Goal: Check status: Check status

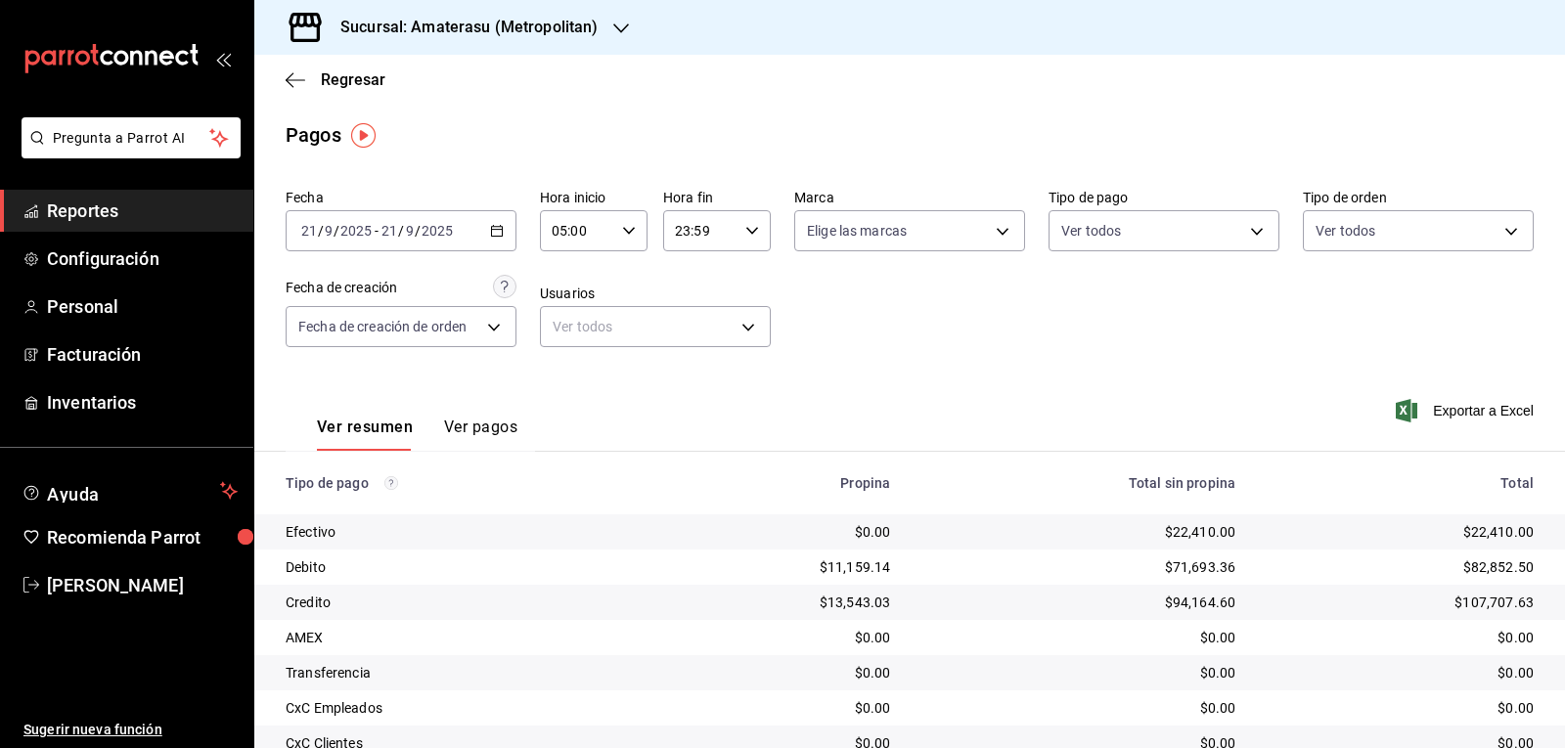
click at [507, 236] on div "2025-09-21 21 / 9 / 2025 - 2025-09-21 21 / 9 / 2025" at bounding box center [401, 230] width 231 height 41
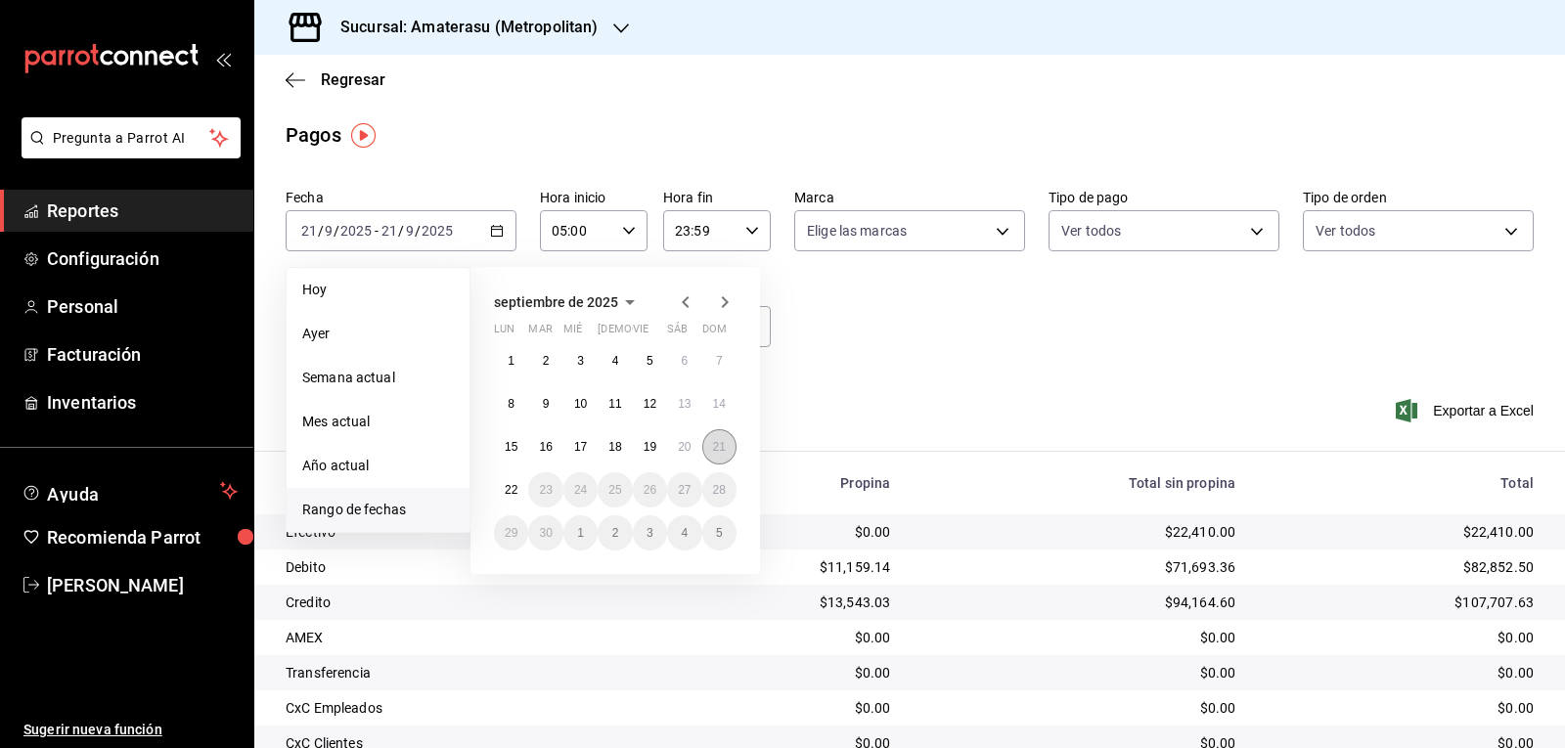
click at [717, 454] on button "21" at bounding box center [719, 446] width 34 height 35
click at [512, 484] on abbr "22" at bounding box center [511, 490] width 13 height 14
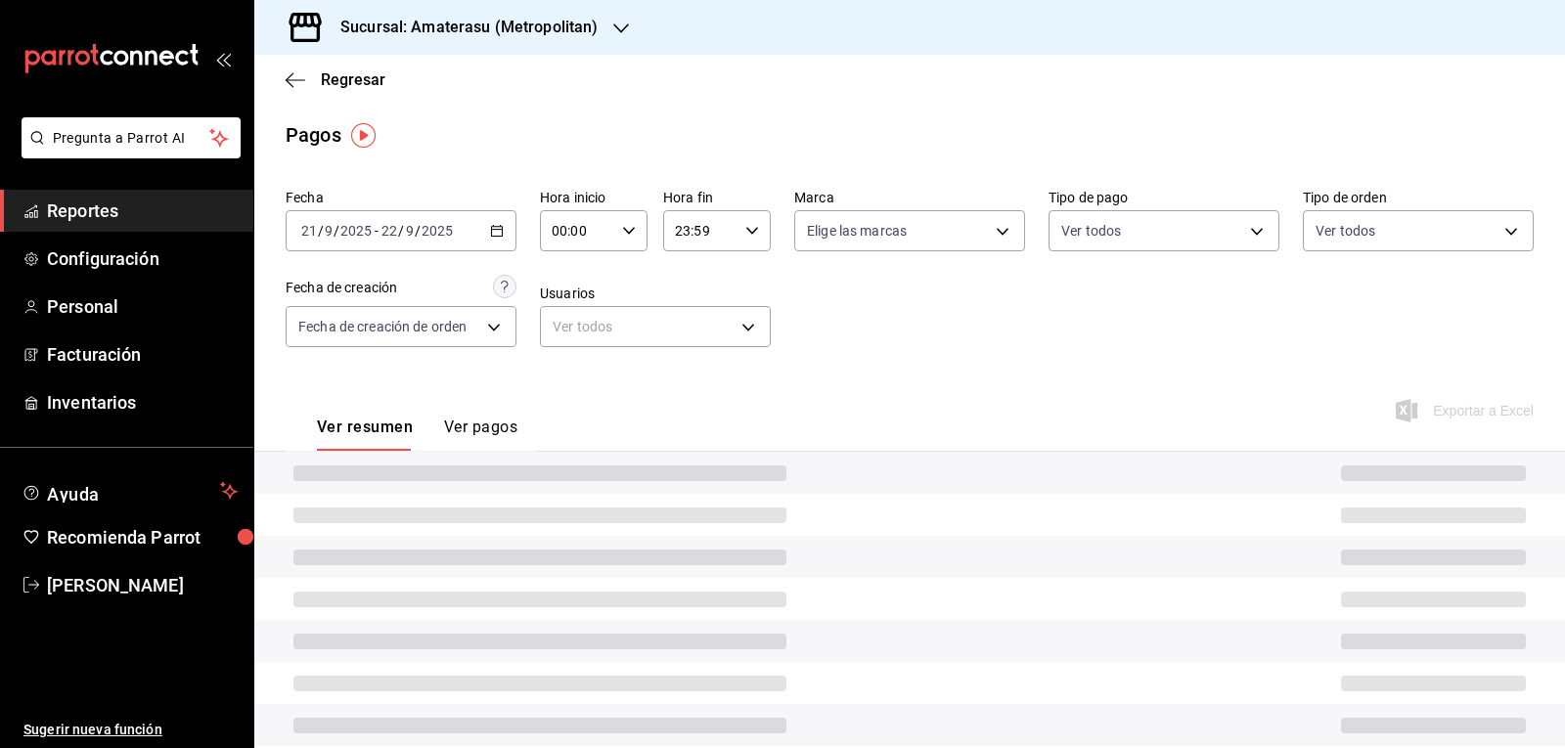
click at [624, 246] on div "00:00 Hora inicio" at bounding box center [594, 230] width 108 height 41
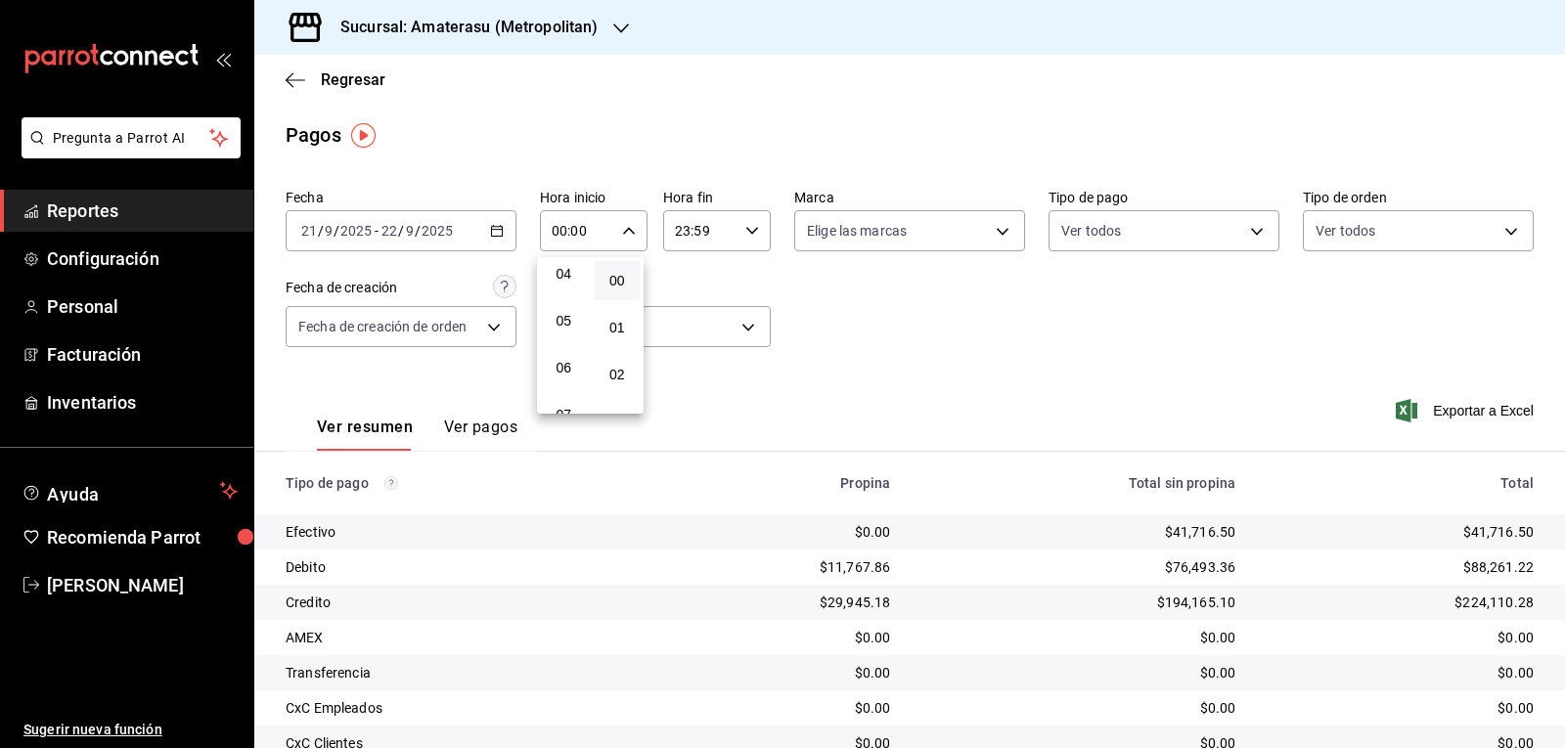
scroll to position [196, 0]
click at [566, 317] on span "05" at bounding box center [563, 320] width 22 height 16
type input "05:00"
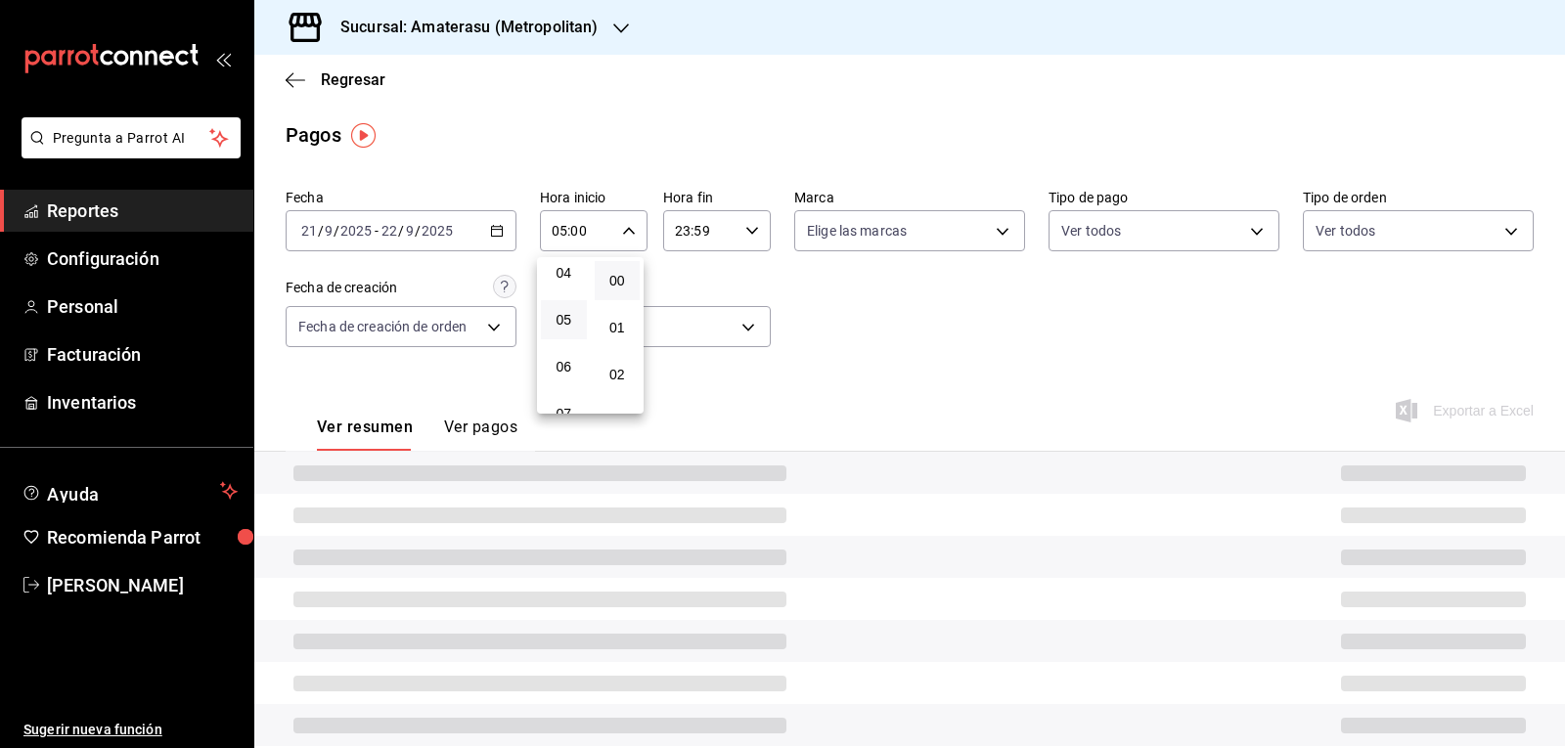
click at [994, 307] on div at bounding box center [782, 374] width 1565 height 748
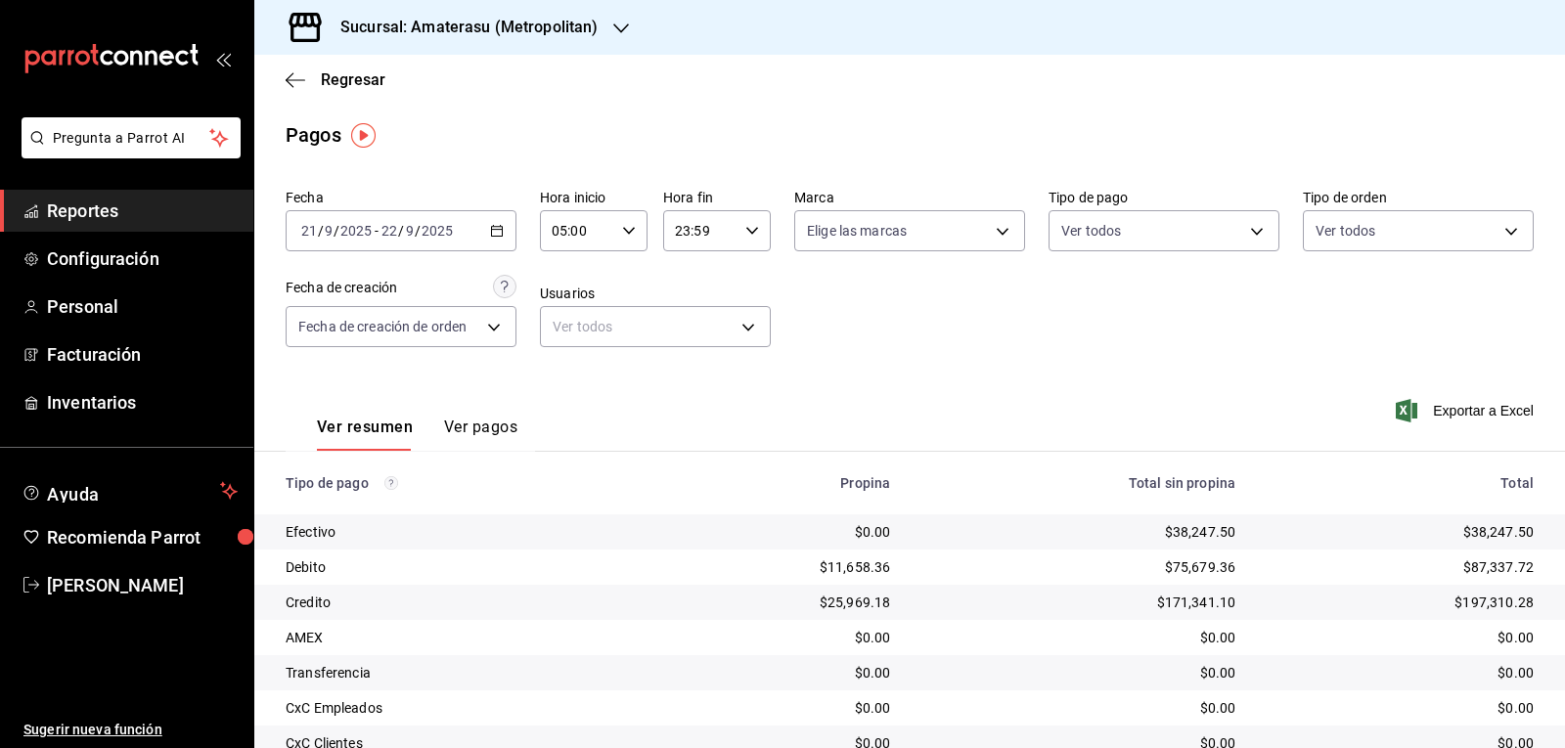
click at [746, 241] on div "23:59 Hora fin" at bounding box center [717, 230] width 108 height 41
click at [688, 344] on button "05" at bounding box center [685, 327] width 46 height 39
type input "05:59"
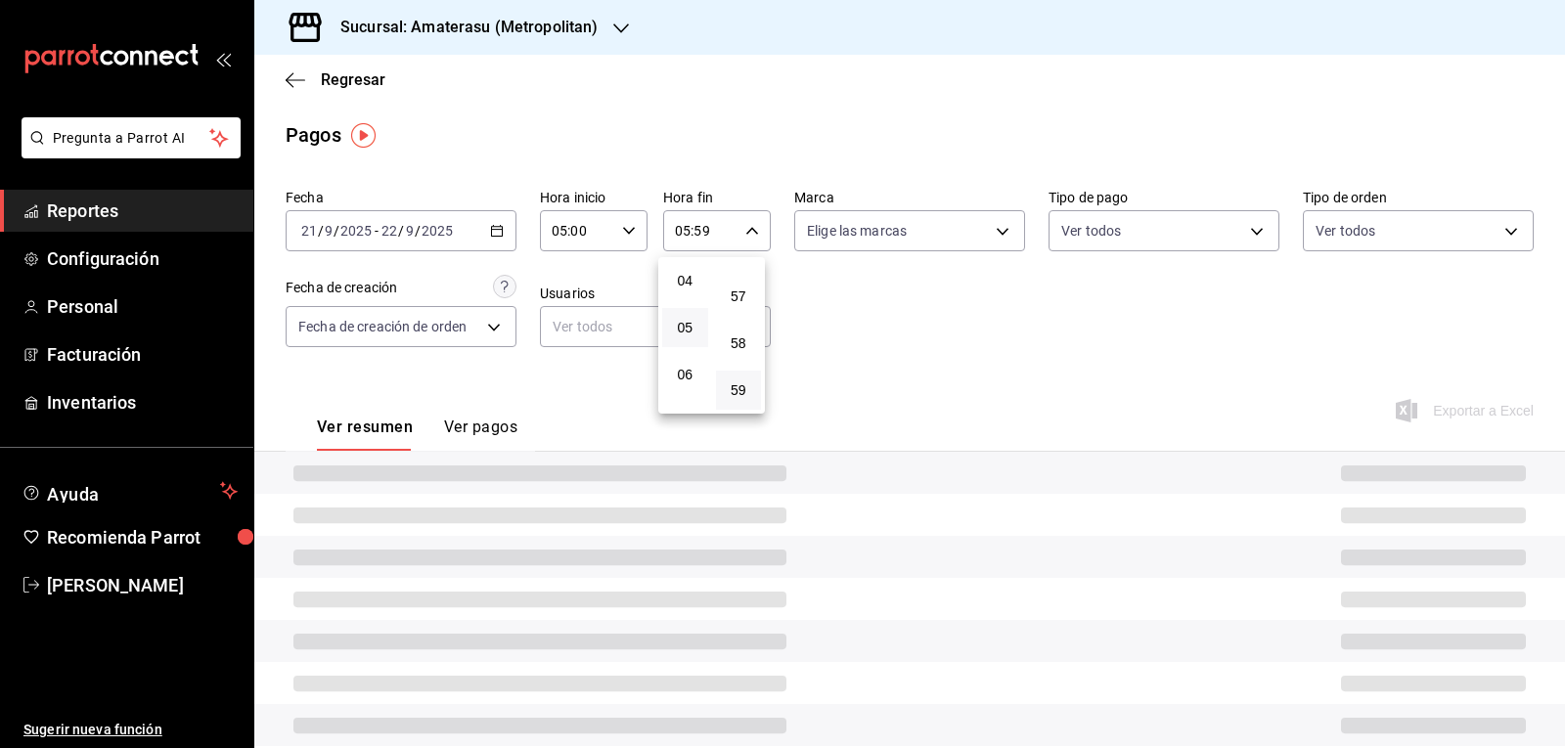
click at [994, 347] on div at bounding box center [782, 374] width 1565 height 748
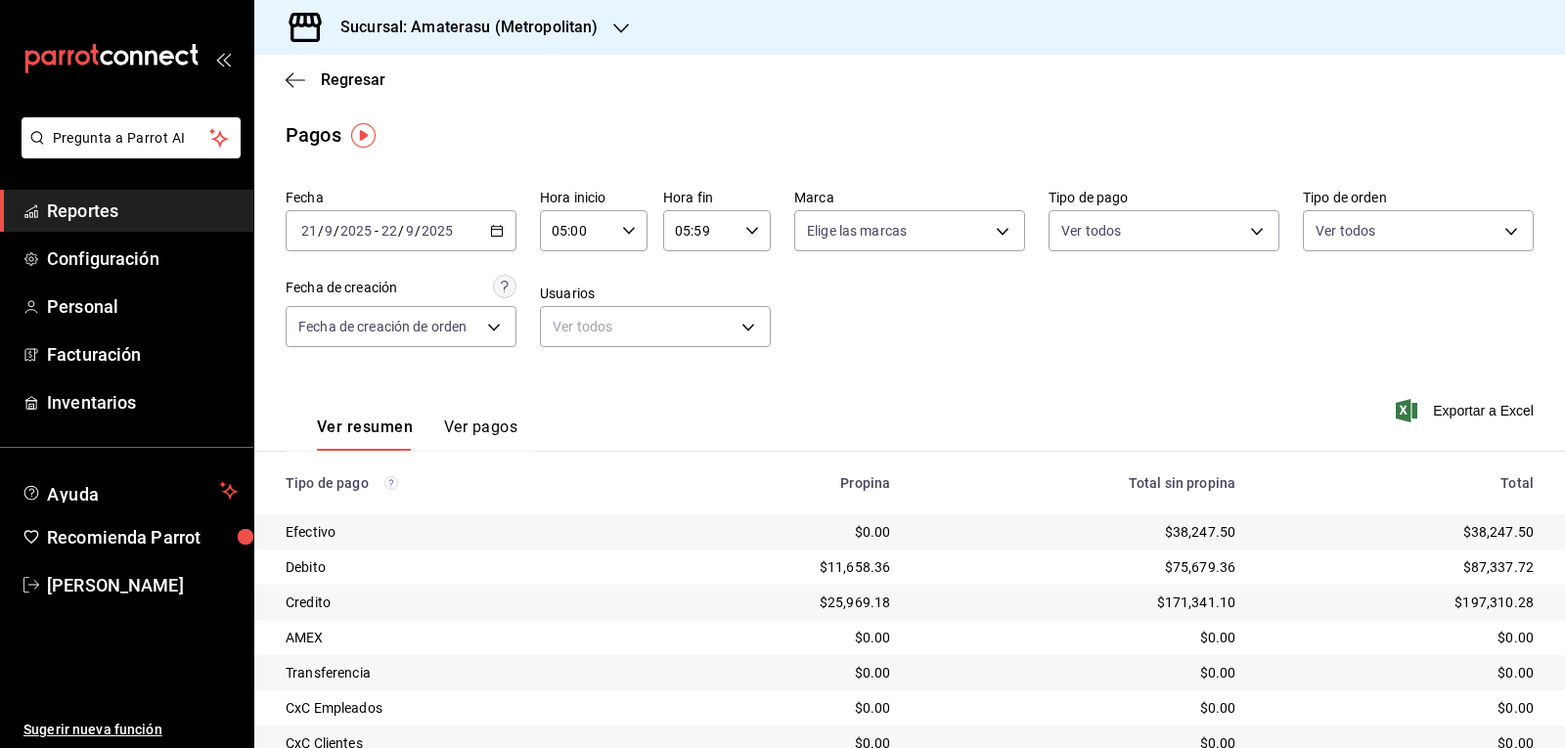
click at [994, 347] on div "00 01 02 03 04 05 06 07 08 09 10 11 12 13 14 15 16 17 18 19 20 21 22 23 00 01 0…" at bounding box center [782, 377] width 1565 height 742
click at [994, 347] on div "Fecha 2025-09-21 21 / 9 / 2025 - 2025-09-22 22 / 9 / 2025 Hora inicio 05:00 Hor…" at bounding box center [910, 276] width 1248 height 190
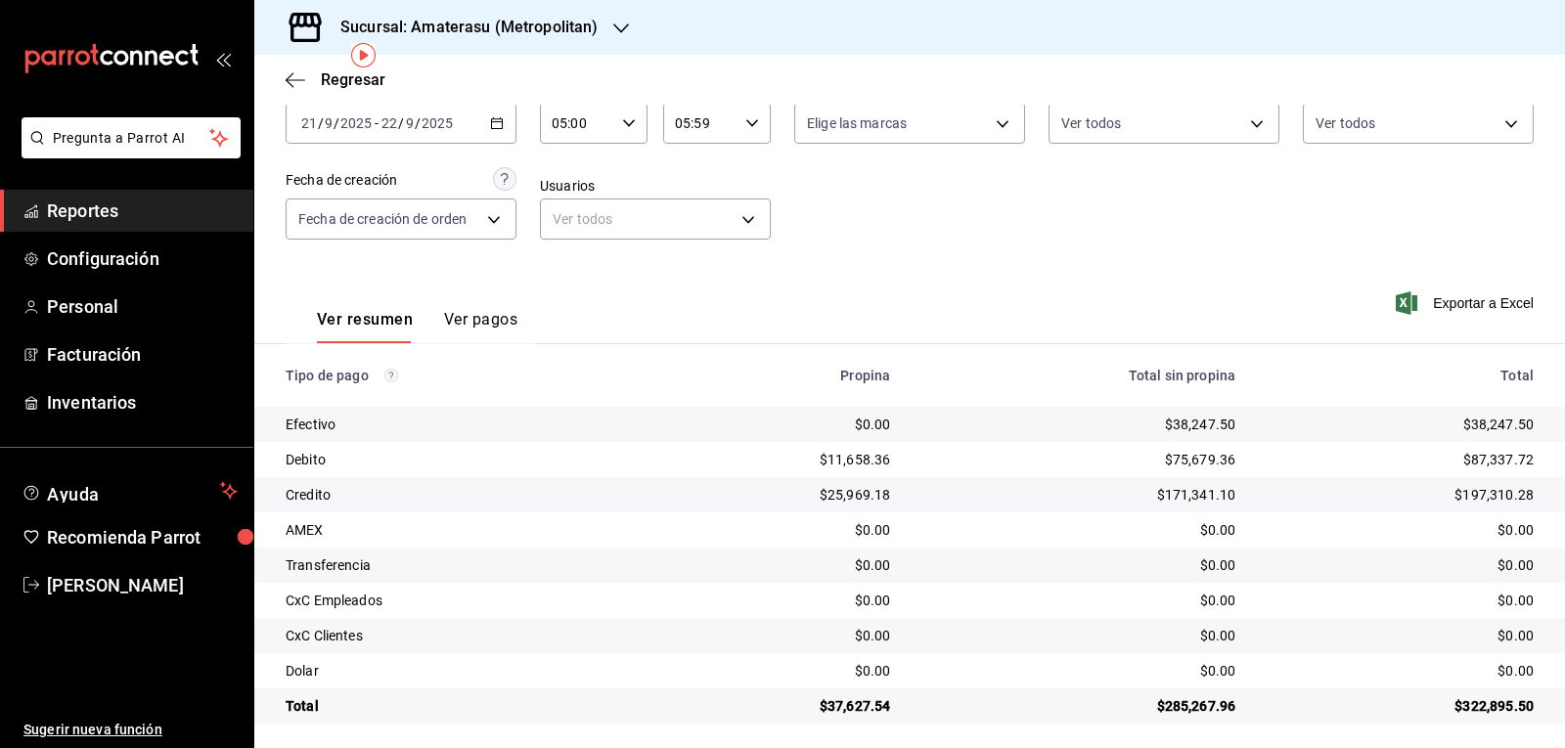
scroll to position [115, 0]
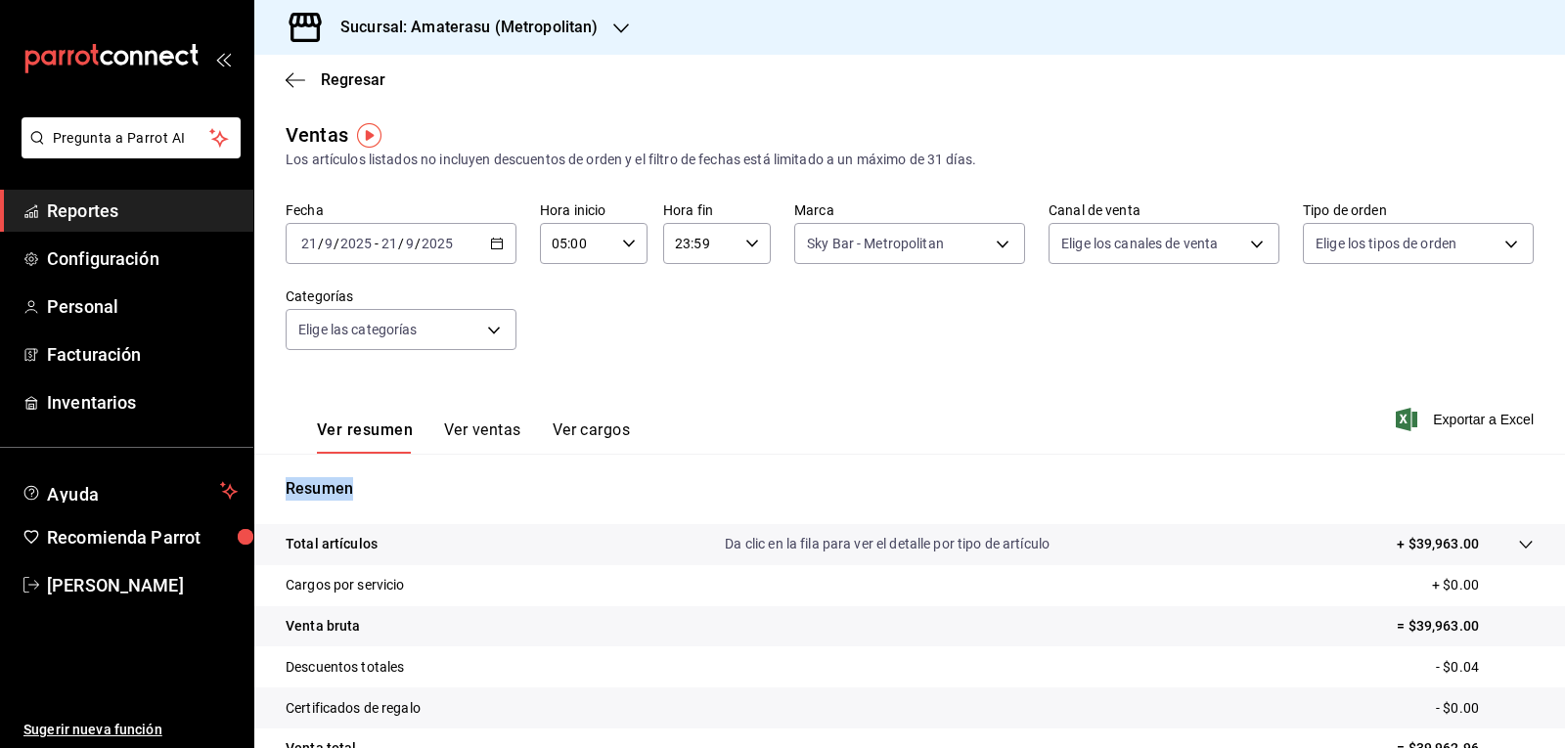
click at [492, 242] on icon "button" at bounding box center [497, 244] width 14 height 14
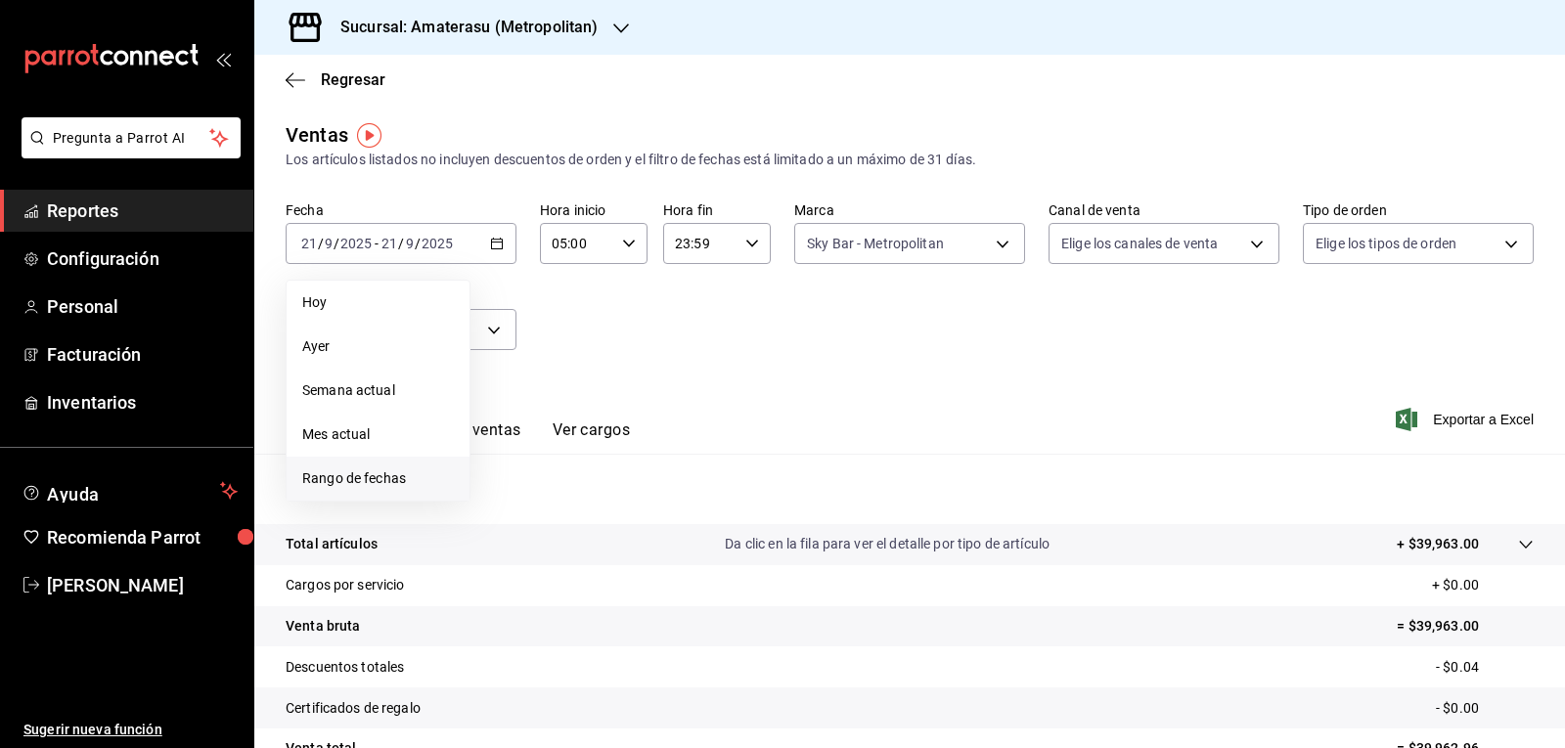
click at [393, 465] on li "Rango de fechas" at bounding box center [378, 479] width 183 height 44
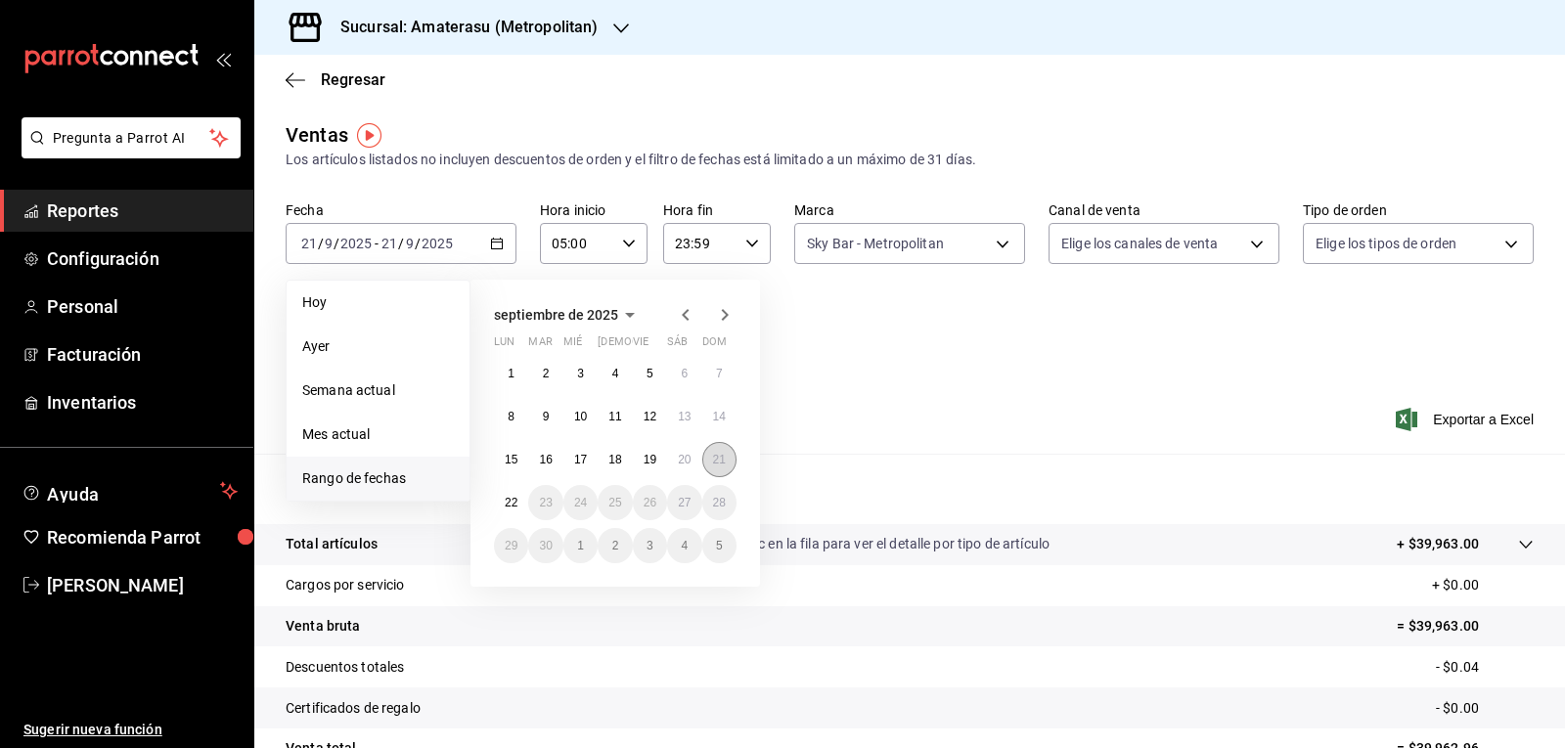
click at [732, 458] on button "21" at bounding box center [719, 459] width 34 height 35
click at [509, 510] on button "22" at bounding box center [511, 502] width 34 height 35
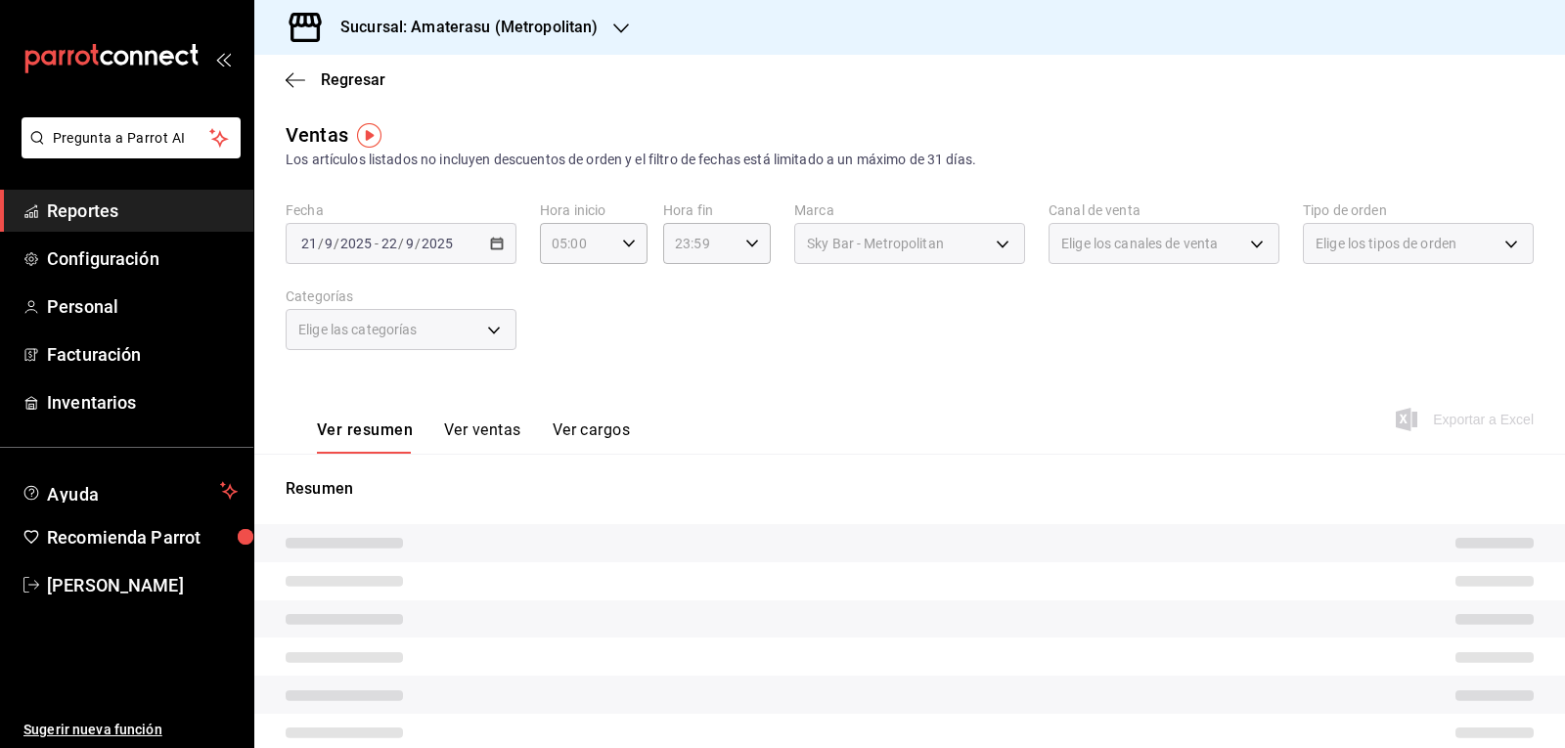
click at [854, 281] on div "Fecha [DATE] [DATE] - [DATE] [DATE] Hora inicio 05:00 Hora inicio Hora fin 23:5…" at bounding box center [910, 287] width 1248 height 172
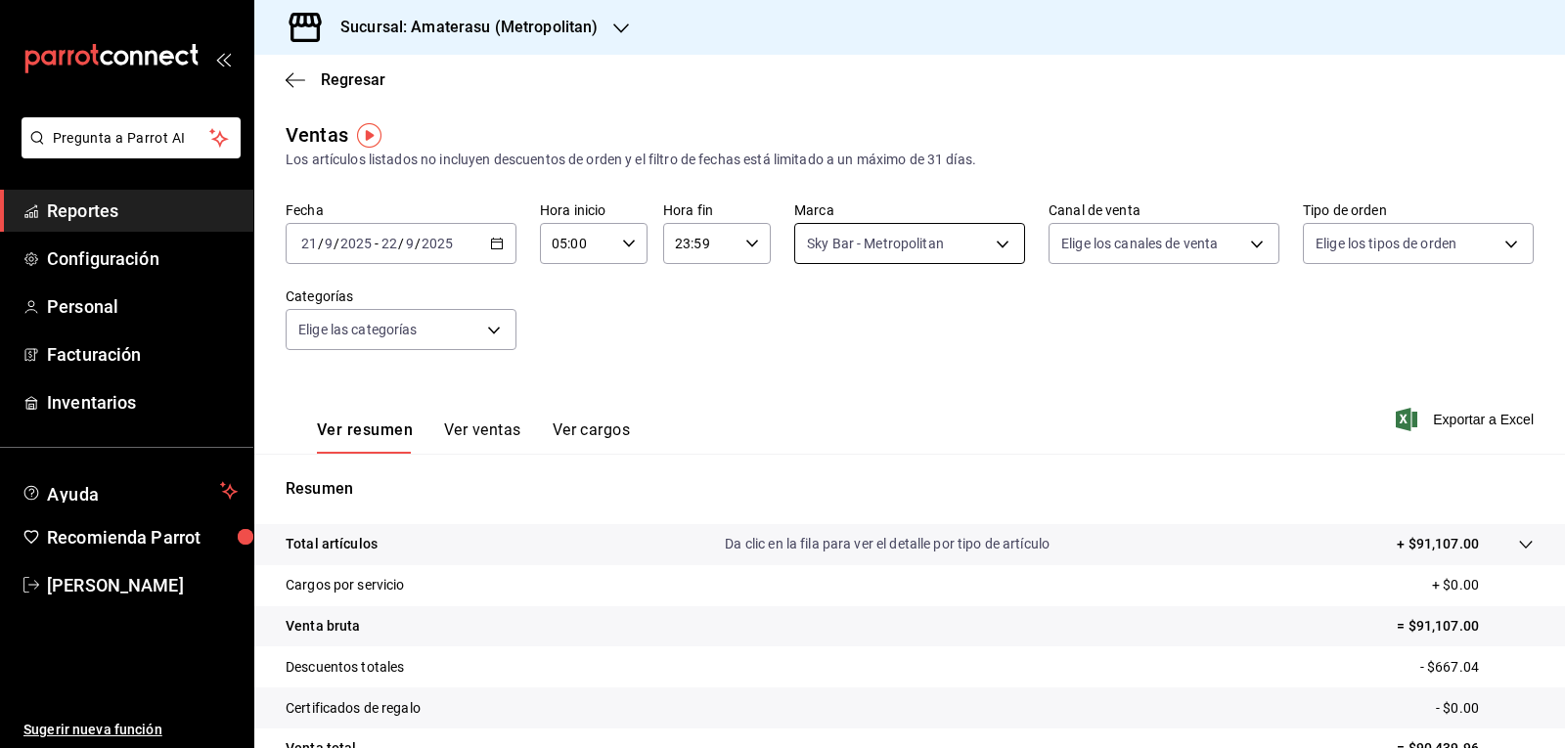
click at [846, 254] on body "Pregunta a Parrot AI Reportes Configuración Personal Facturación Inventarios Ay…" at bounding box center [782, 374] width 1565 height 748
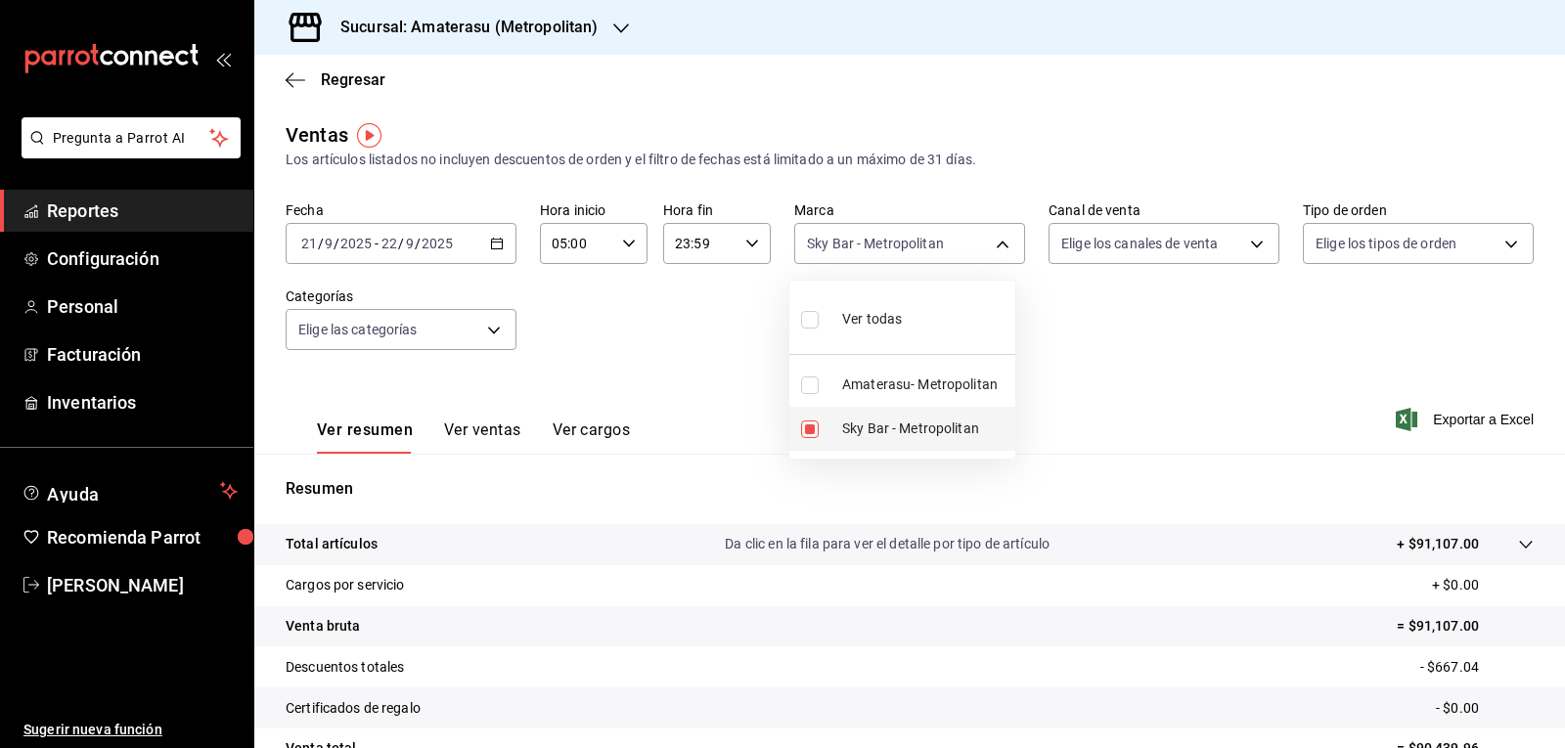
click at [809, 427] on input "checkbox" at bounding box center [810, 429] width 18 height 18
checkbox input "false"
click at [801, 384] on input "checkbox" at bounding box center [810, 385] width 18 height 18
checkbox input "true"
type input "e4cd7fcb-d45b-43ae-a99f-ad4ccfcd9032"
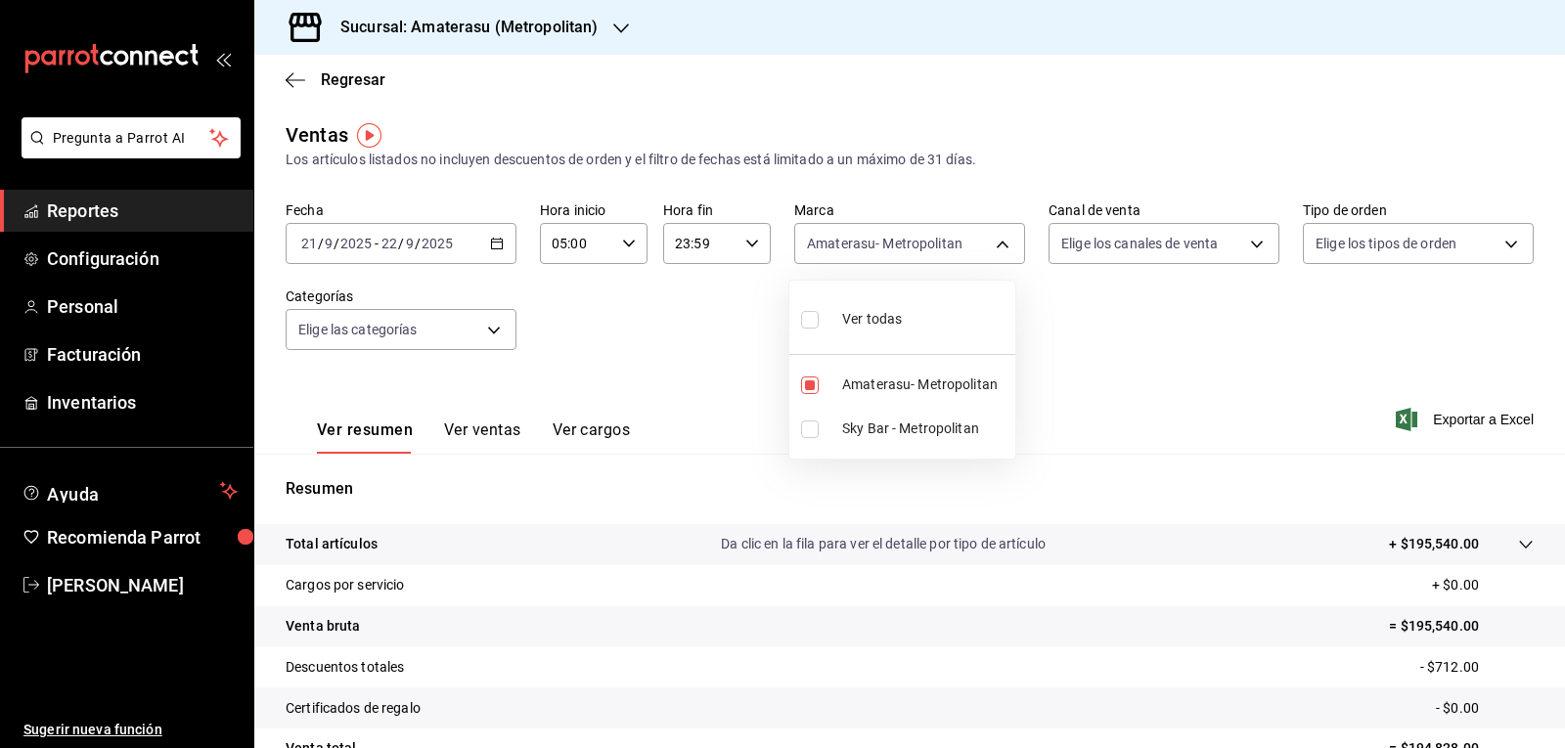
click at [1063, 411] on div at bounding box center [782, 374] width 1565 height 748
click at [873, 248] on body "Pregunta a Parrot AI Reportes Configuración Personal Facturación Inventarios Ay…" at bounding box center [782, 374] width 1565 height 748
click at [811, 388] on input "checkbox" at bounding box center [810, 385] width 18 height 18
checkbox input "false"
click at [816, 427] on input "checkbox" at bounding box center [810, 429] width 18 height 18
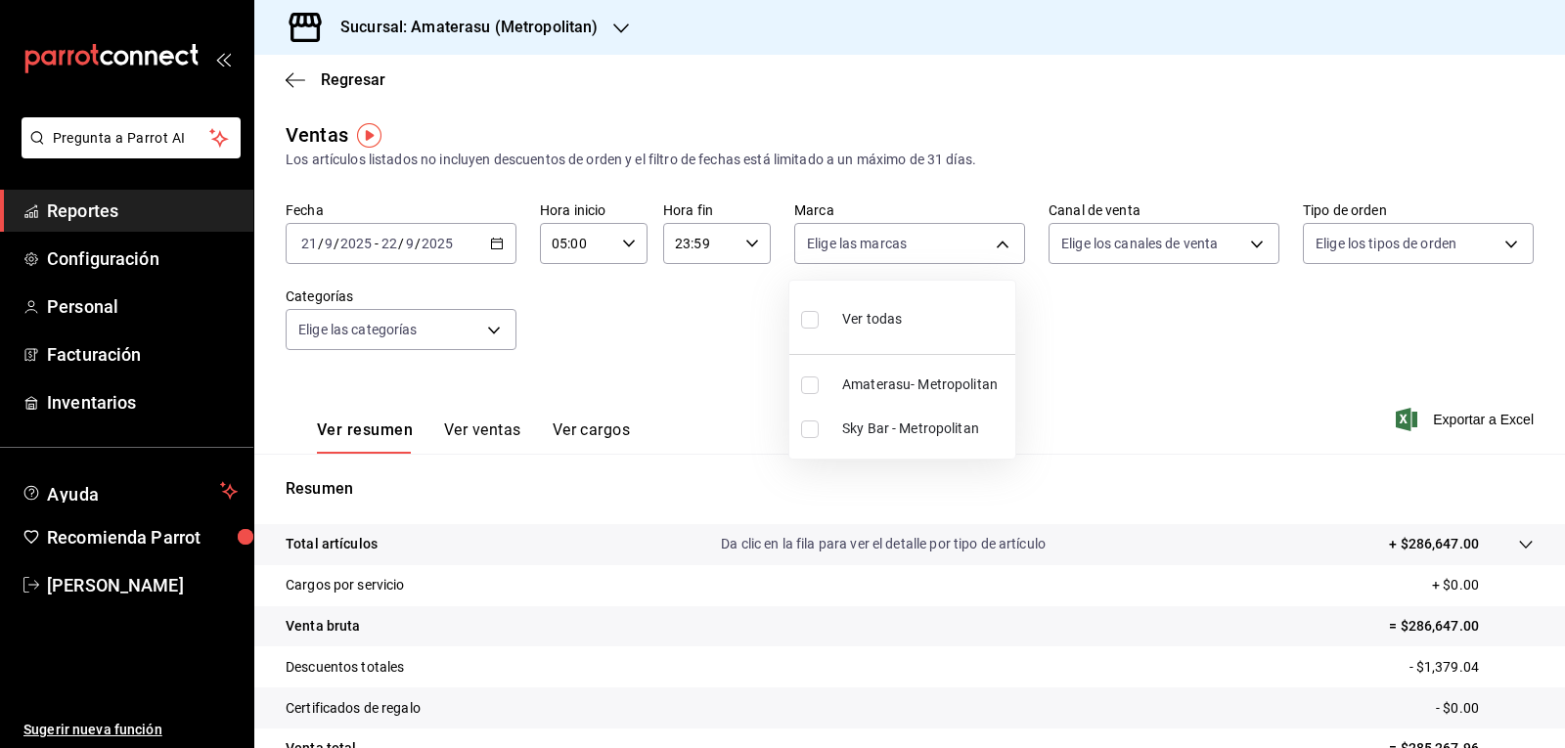
checkbox input "true"
type input "f3afaab8-8c3d-4e49-a299-af9bdf6027b2"
click at [1042, 387] on div at bounding box center [782, 374] width 1565 height 748
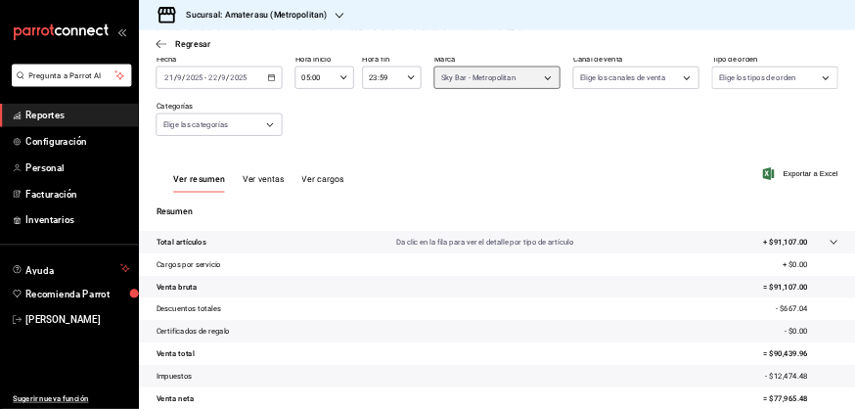
scroll to position [189, 0]
